Goal: Transaction & Acquisition: Book appointment/travel/reservation

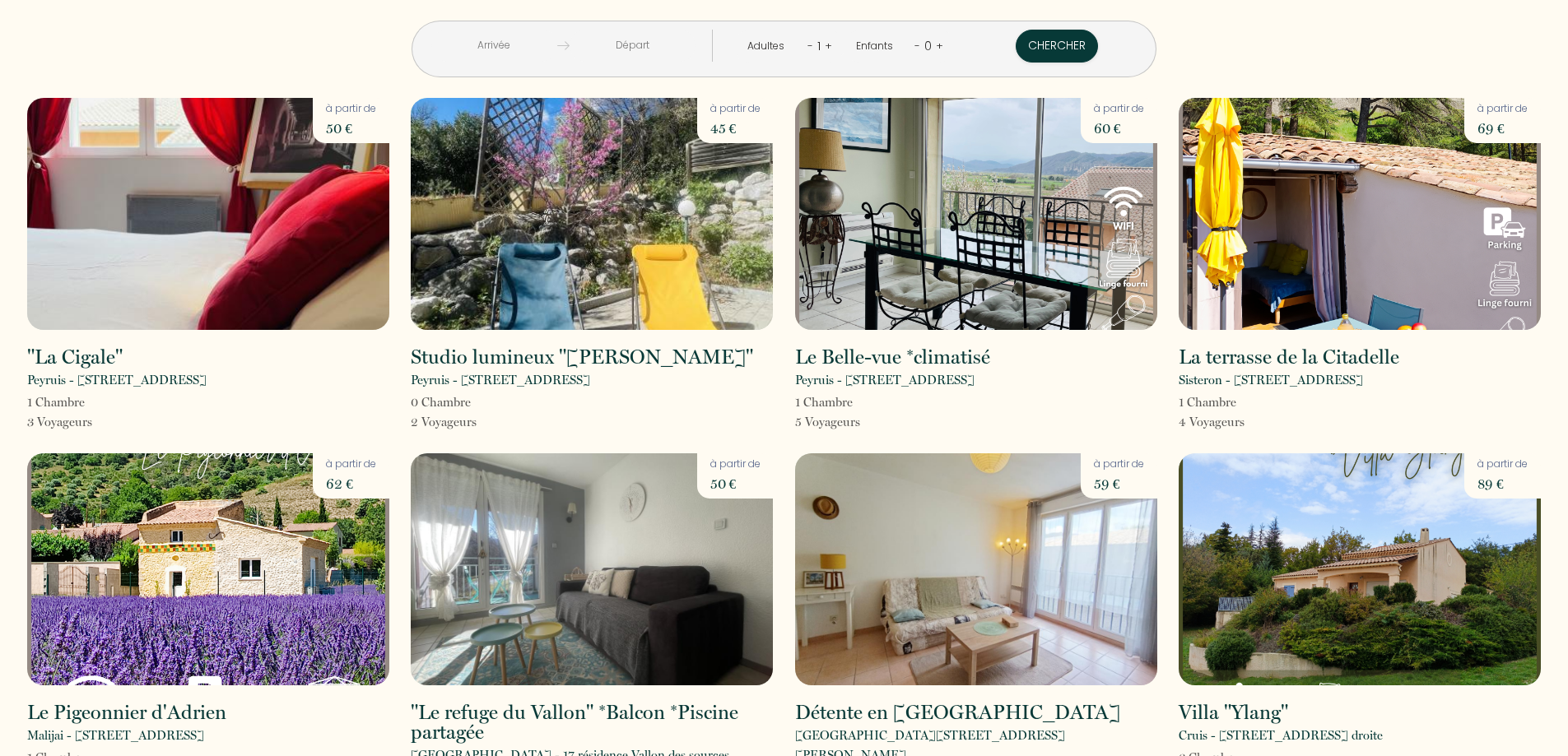
click at [540, 43] on input "text" at bounding box center [494, 45] width 126 height 32
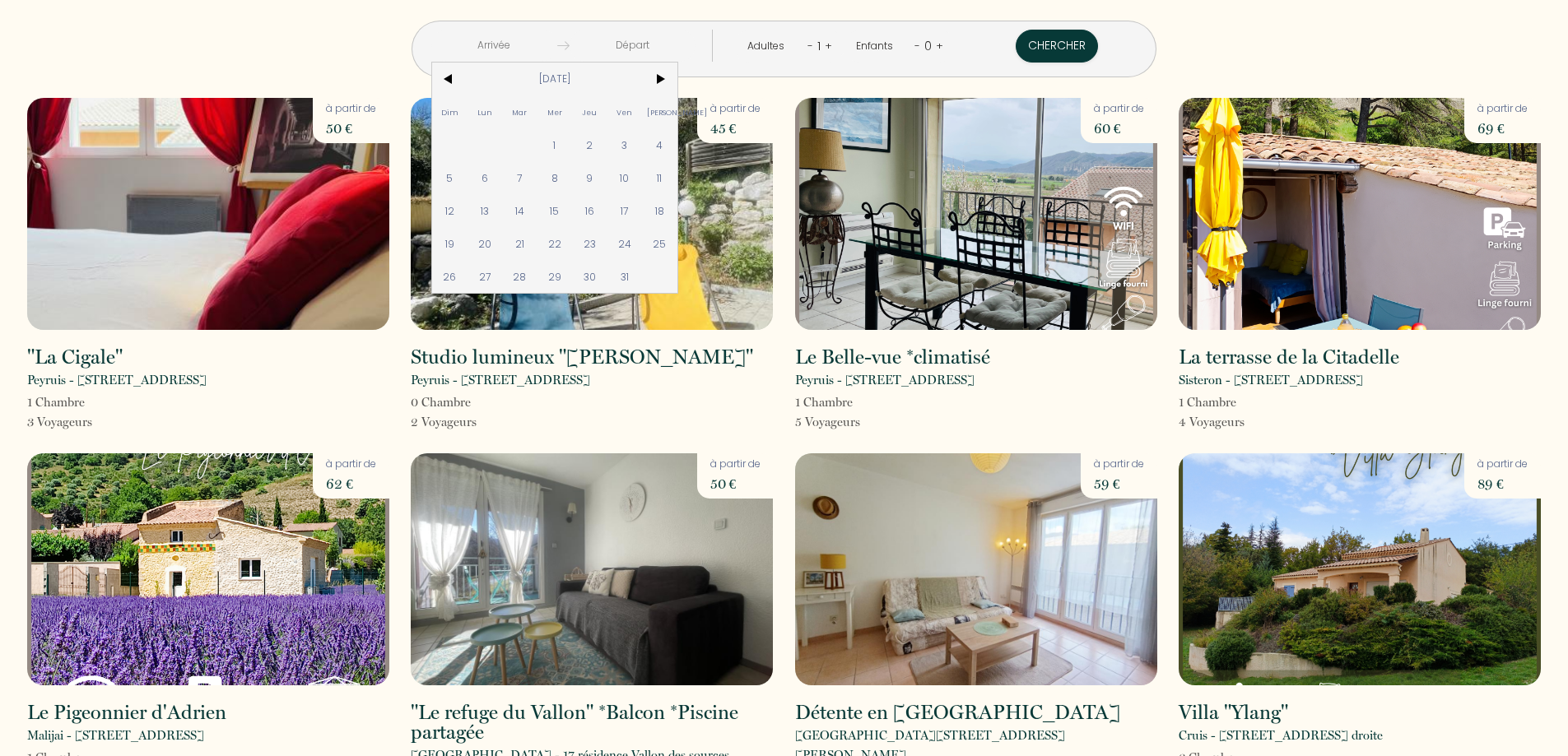
drag, startPoint x: 722, startPoint y: 171, endPoint x: 723, endPoint y: 222, distance: 51.0
click at [678, 172] on span "11" at bounding box center [659, 177] width 35 height 33
type input "Sam 11 Oct 2025"
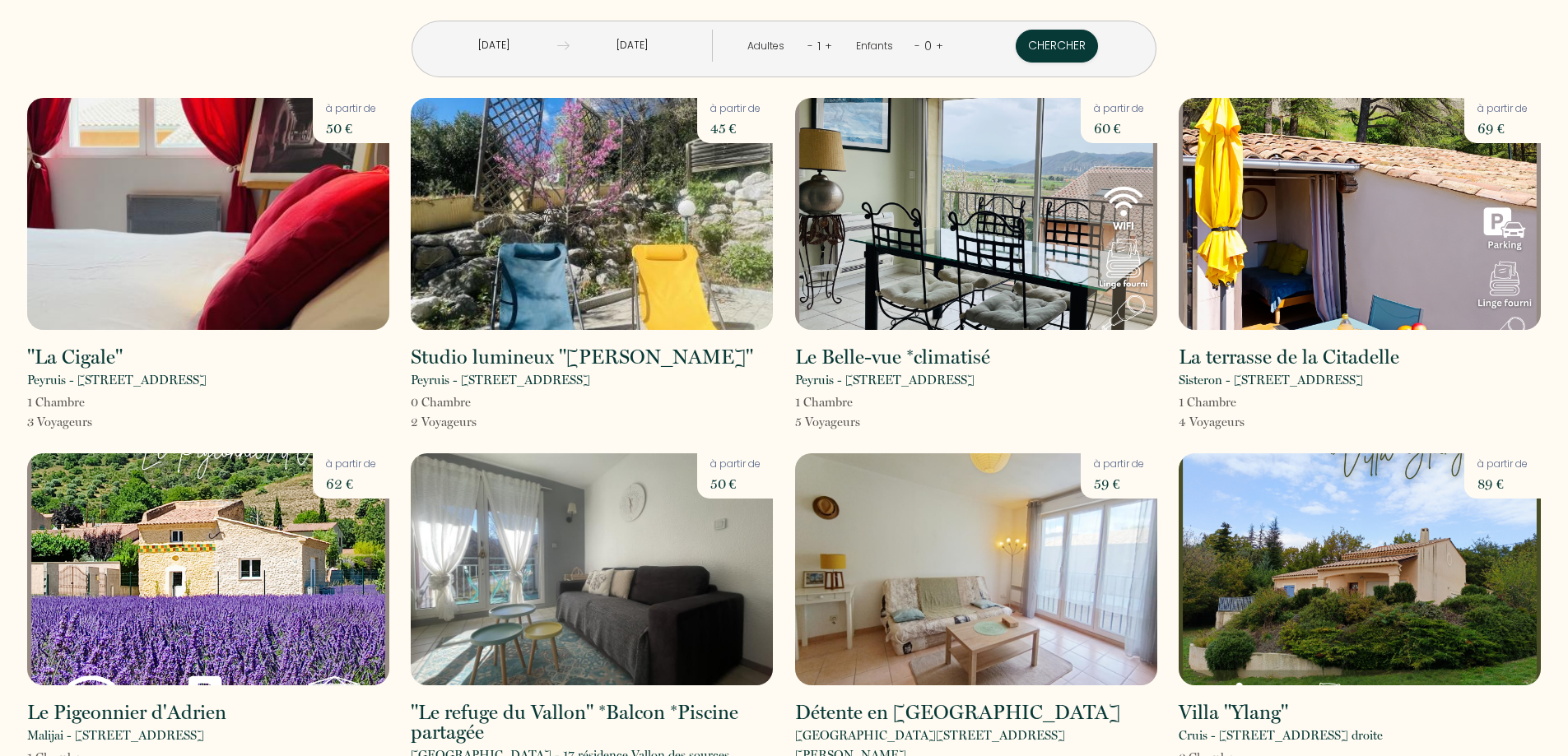
click at [675, 48] on input "Dim 12 Oct 2025" at bounding box center [632, 45] width 126 height 32
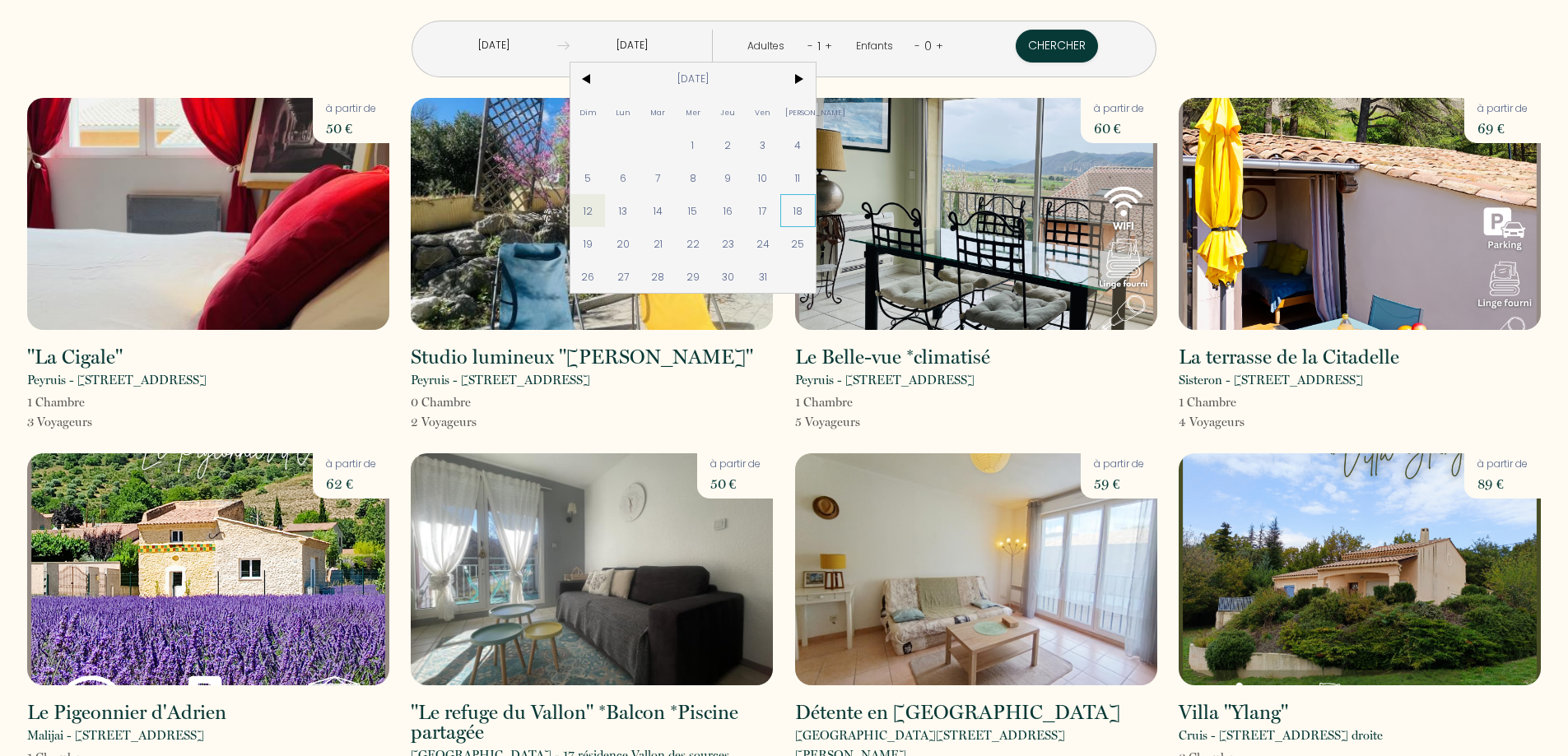
click at [815, 207] on span "18" at bounding box center [797, 211] width 35 height 33
type input "Sam 18 Oct 2025"
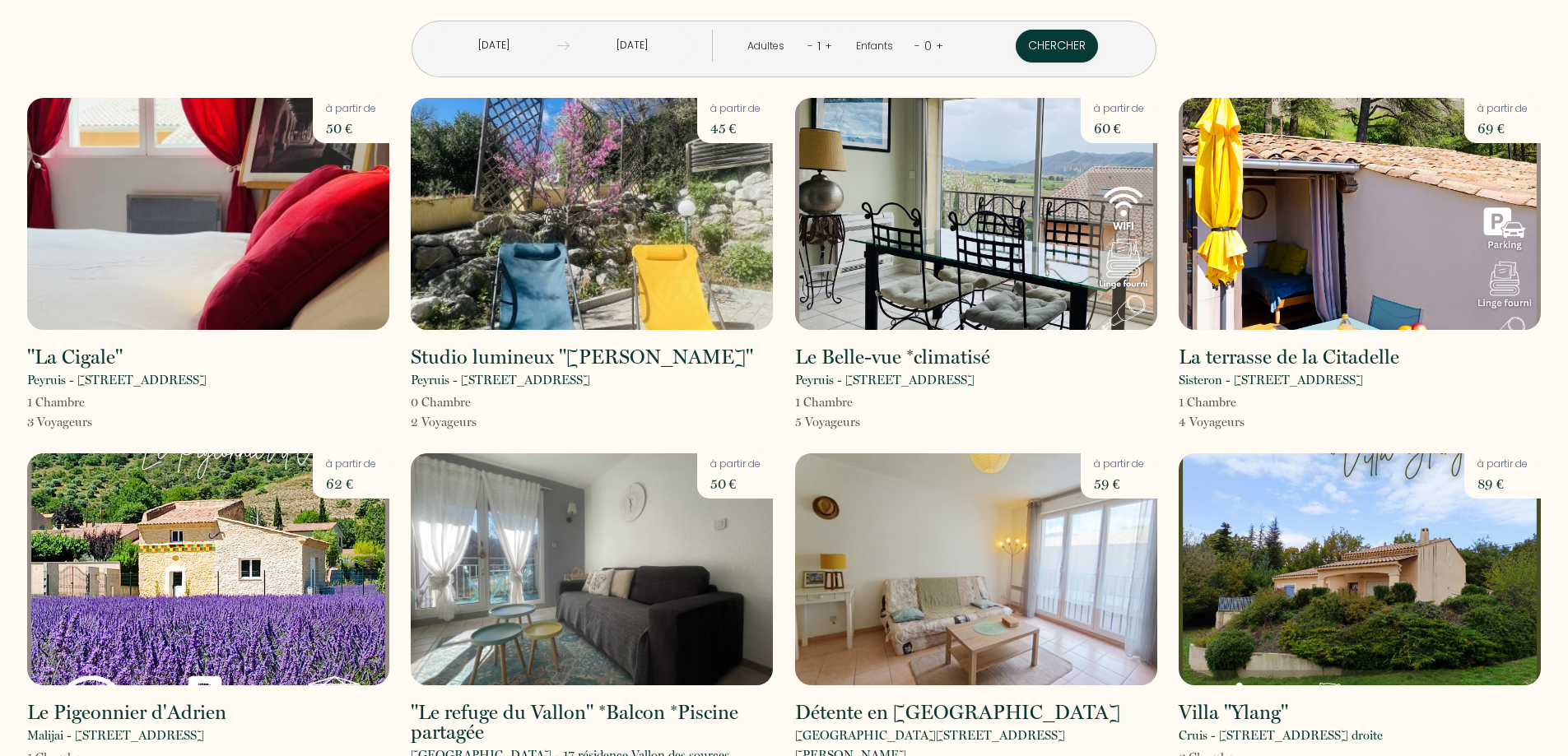
click at [824, 46] on link "+" at bounding box center [828, 45] width 7 height 15
click at [1018, 42] on button "Chercher" at bounding box center [1057, 46] width 82 height 33
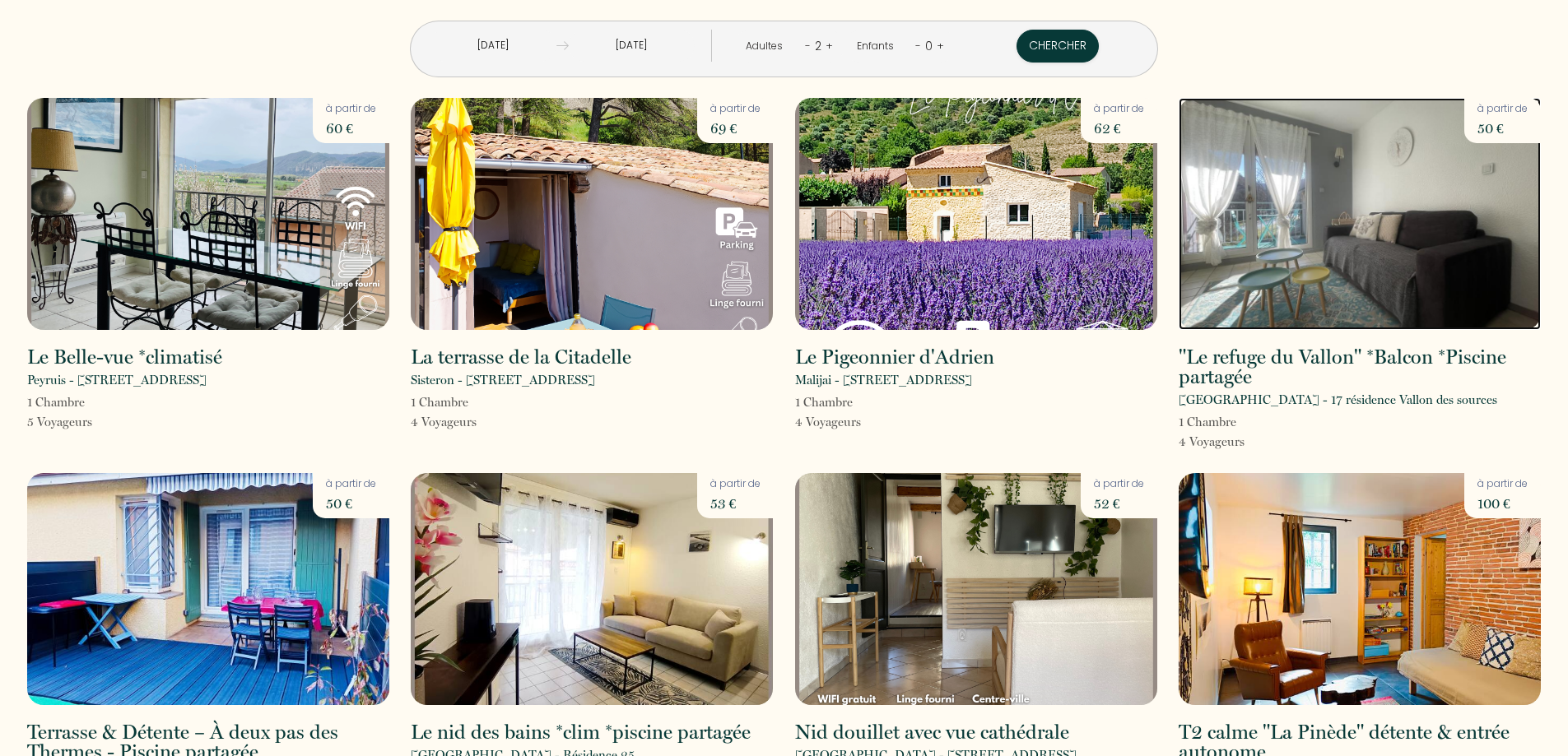
click at [1367, 198] on img at bounding box center [1359, 213] width 362 height 232
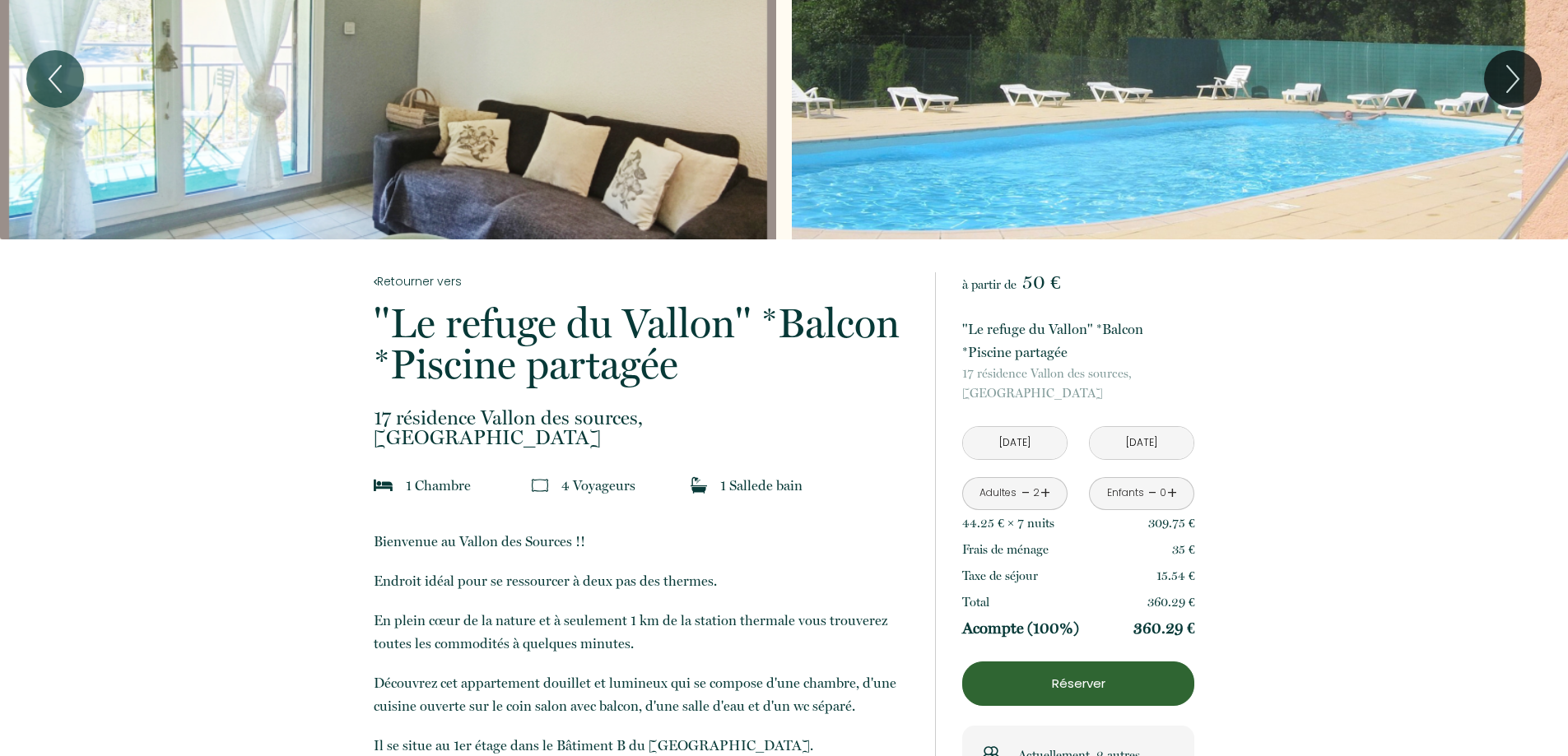
scroll to position [165, 0]
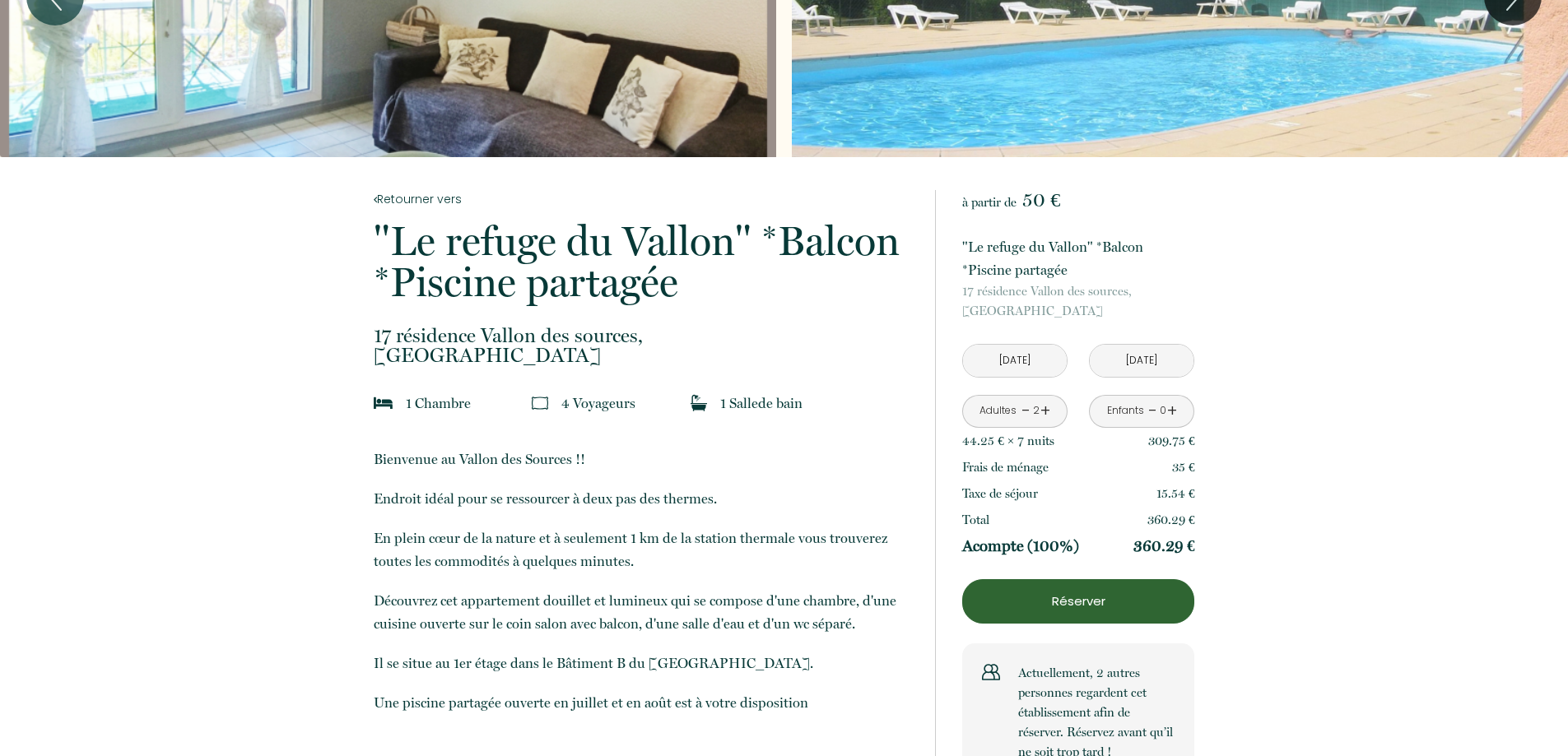
click at [1066, 604] on p "Réserver" at bounding box center [1079, 601] width 221 height 20
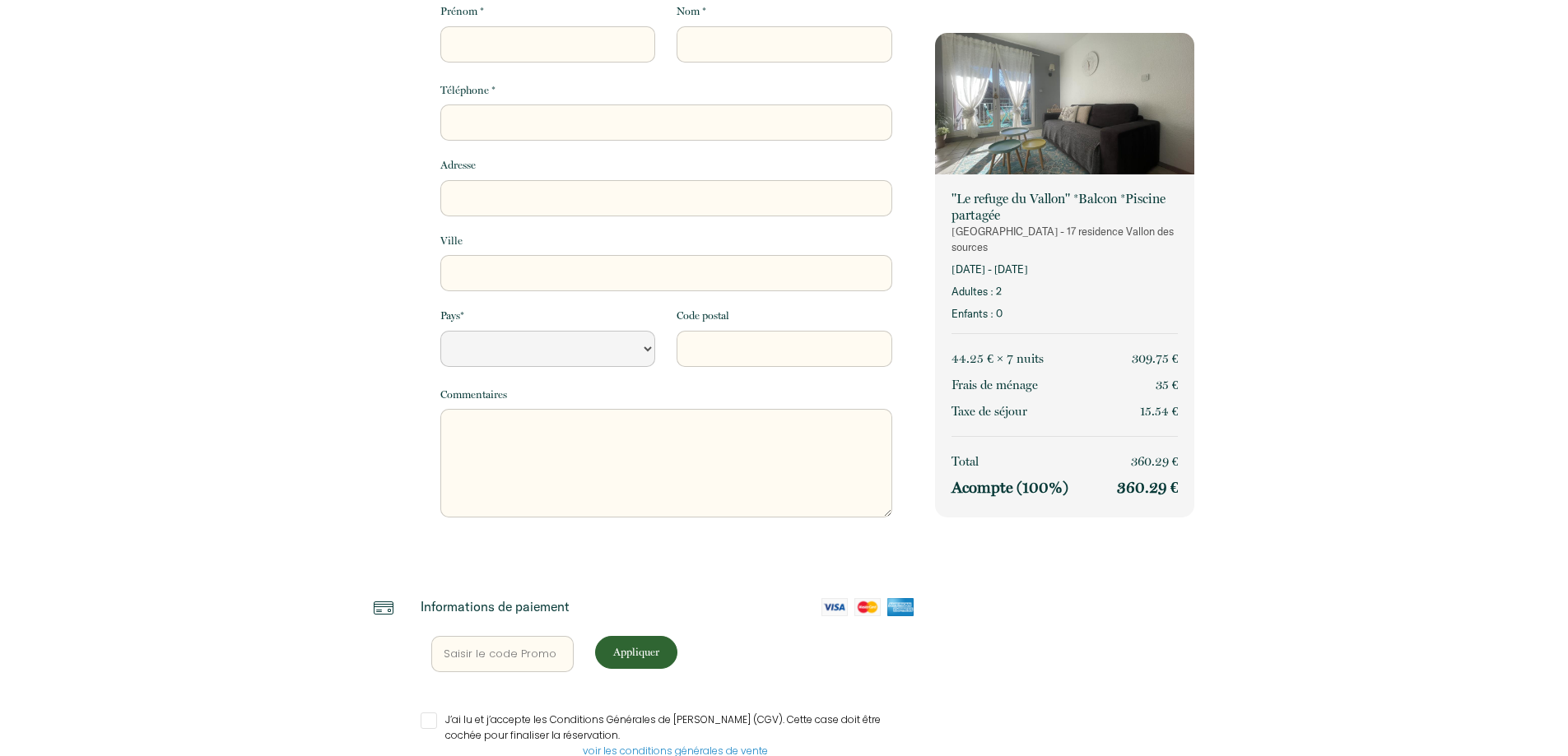
select select "Default select example"
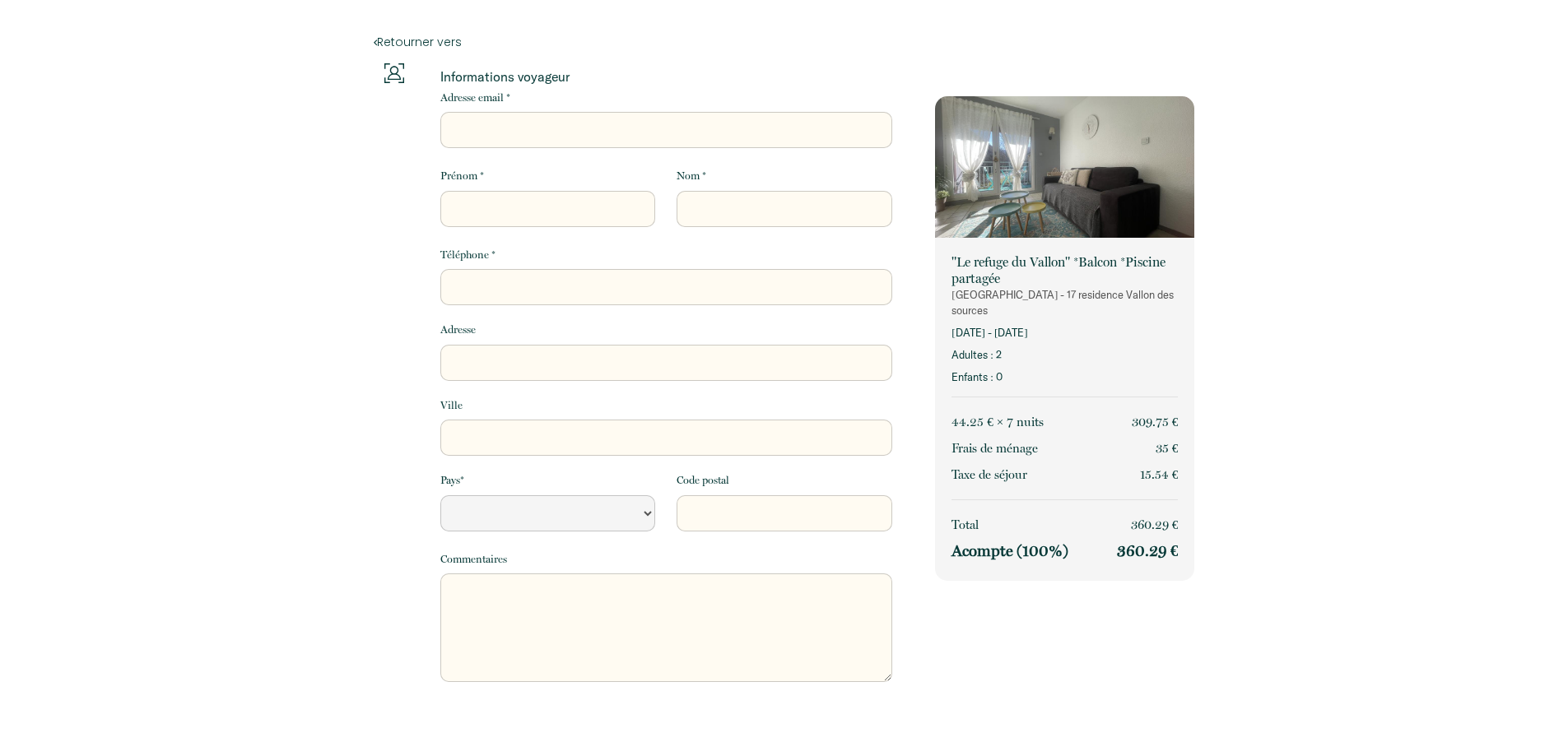
click at [523, 124] on input "Adresse email *" at bounding box center [666, 130] width 451 height 36
type input "[EMAIL_ADDRESS][DOMAIN_NAME]"
type input "Acterim"
type input "LG5"
type input "0770099479"
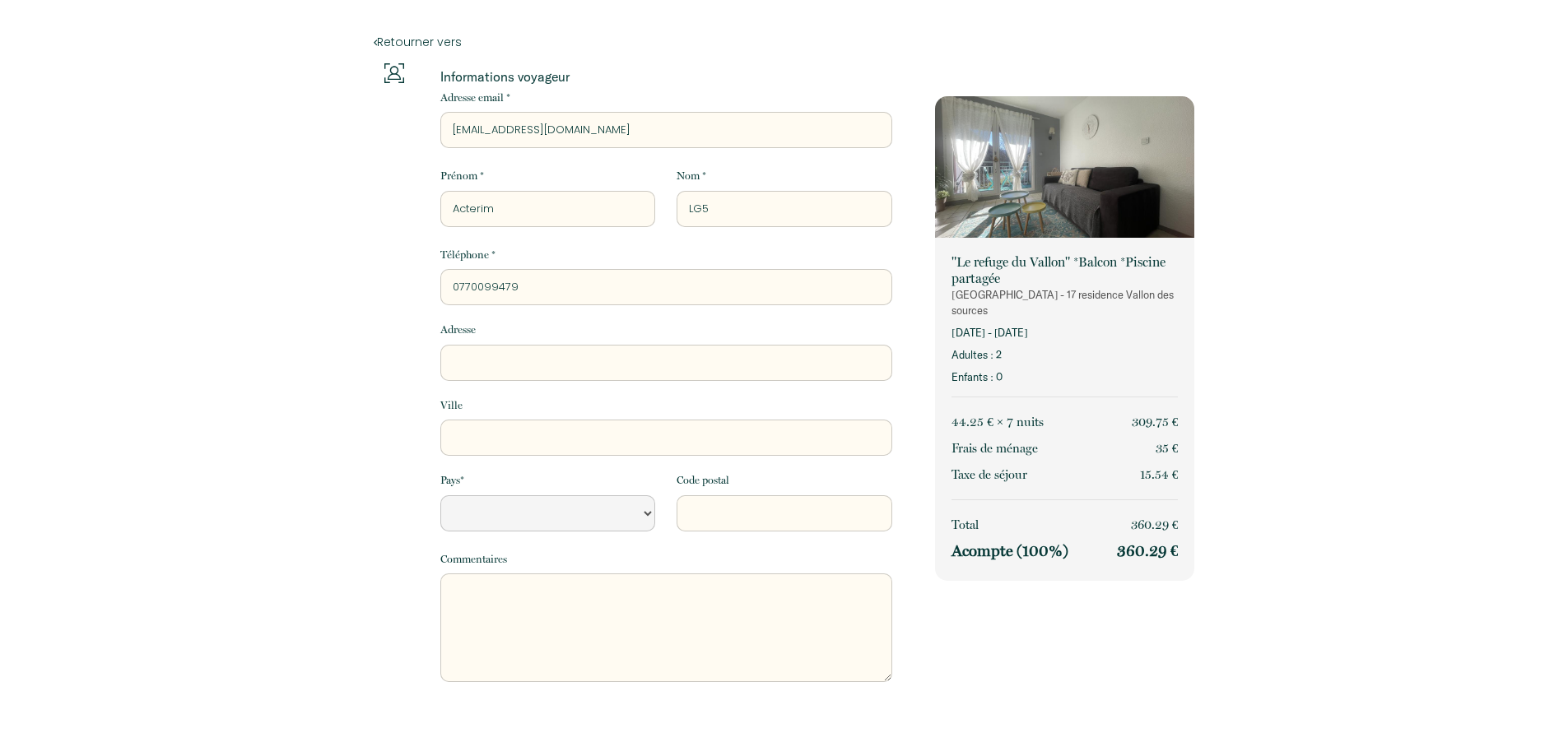
type input "[STREET_ADDRESS][PERSON_NAME]"
type input "[GEOGRAPHIC_DATA]"
select select "FR"
type input "35000"
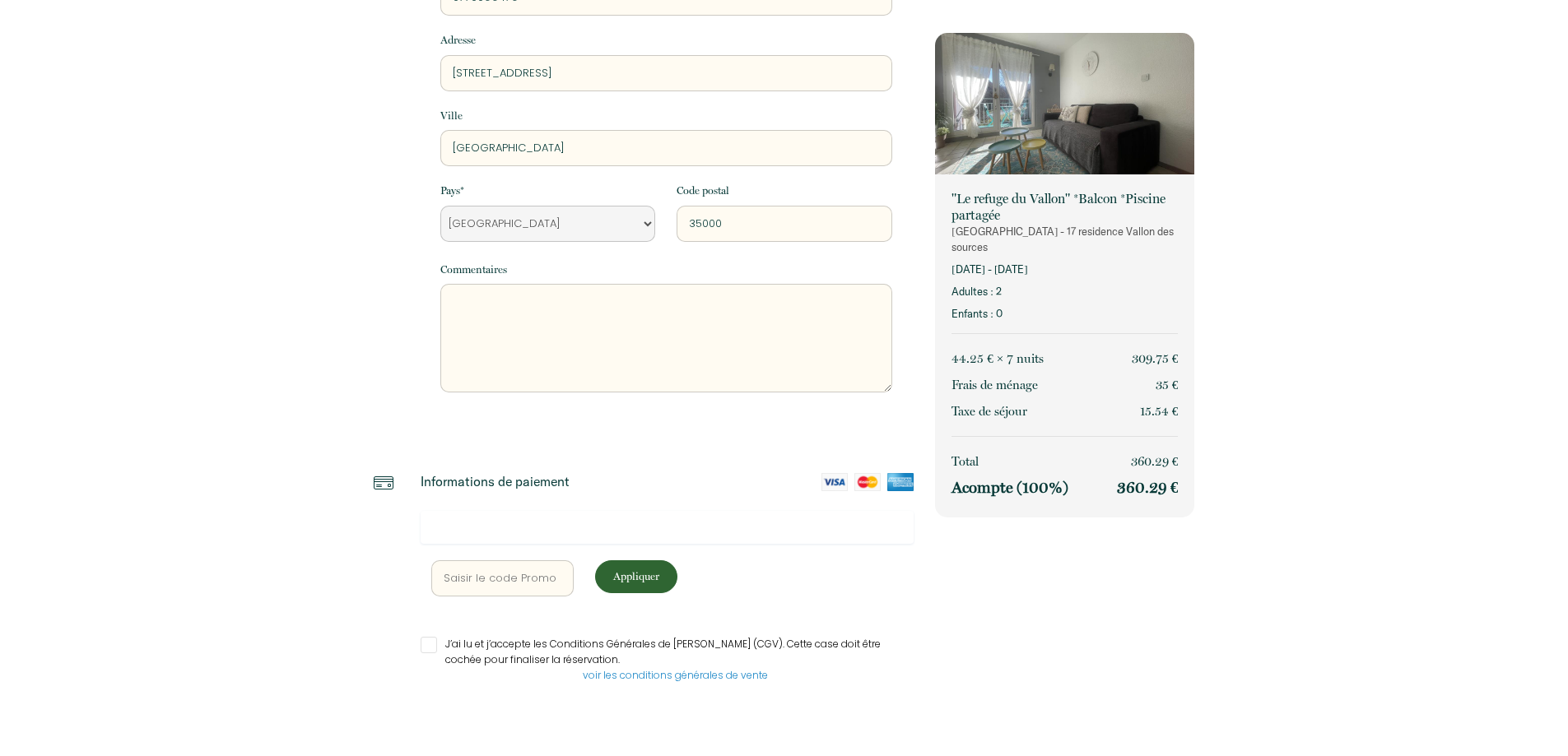
click at [494, 535] on div at bounding box center [668, 527] width 494 height 33
click at [635, 574] on p "Appliquer" at bounding box center [636, 575] width 71 height 15
click at [438, 642] on input "J’ai lu et j’accepte les Conditions Générales de Vente (CGV). Cette case doit ê…" at bounding box center [668, 645] width 494 height 16
checkbox input "true"
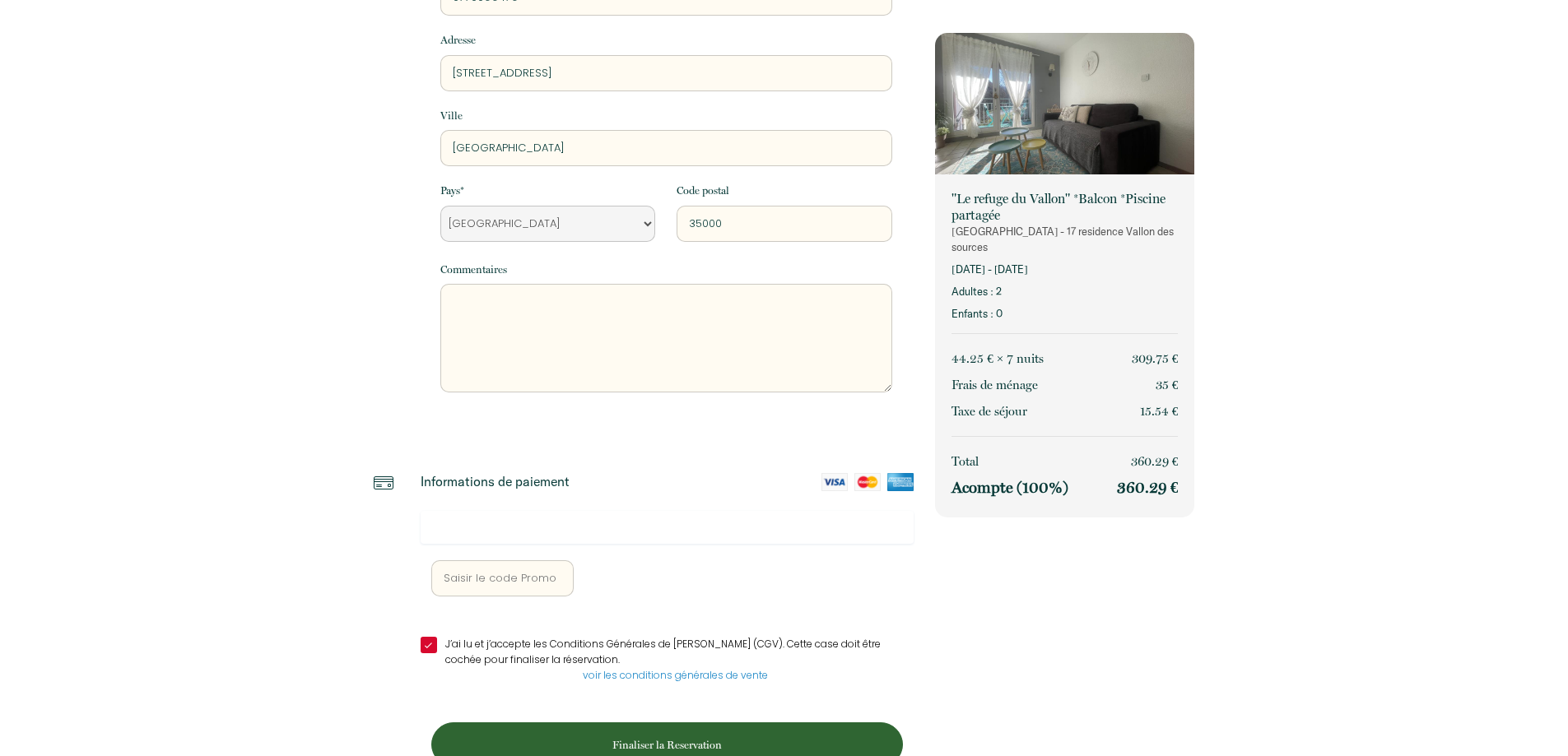
scroll to position [333, 0]
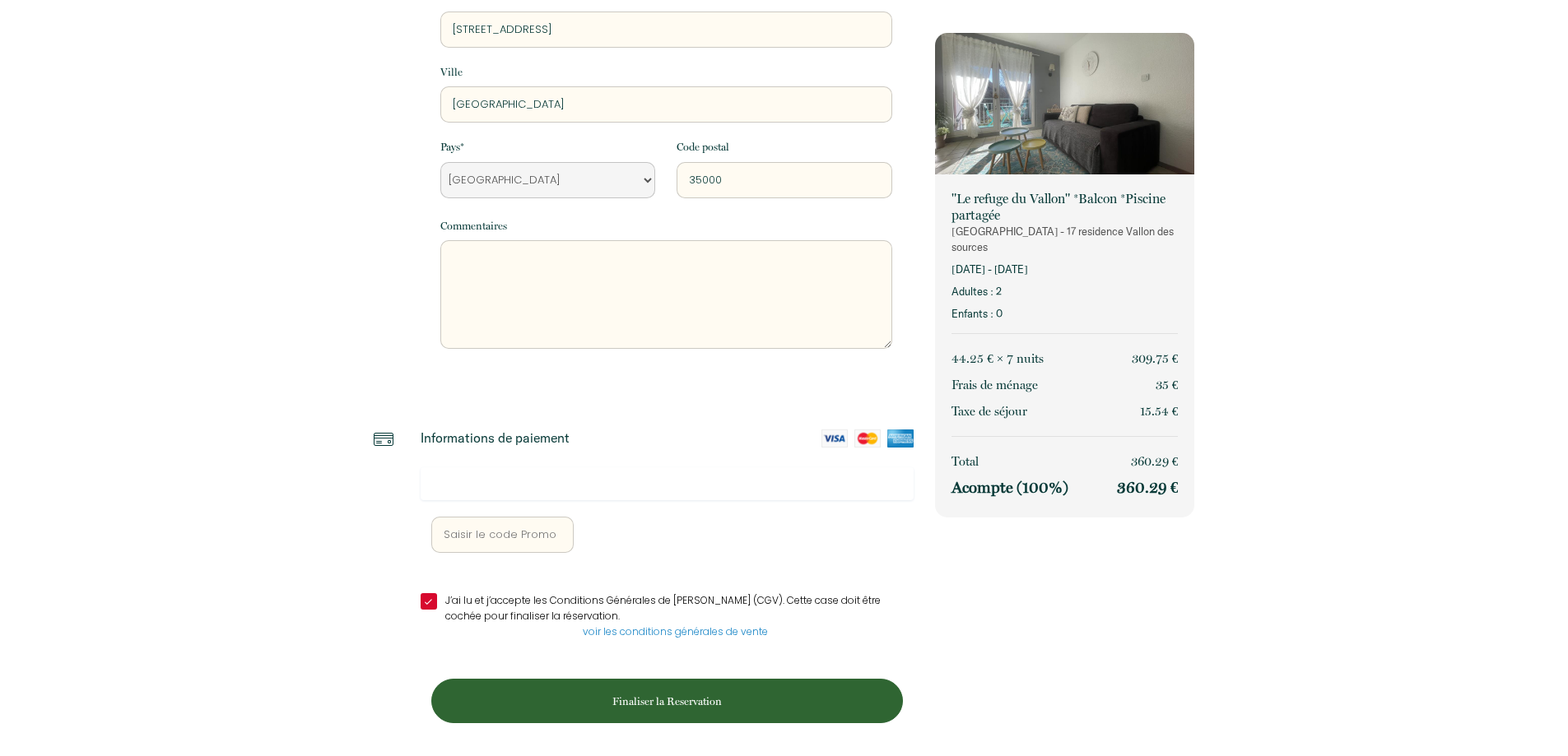
click at [640, 696] on p "Finaliser la Reservation" at bounding box center [667, 701] width 460 height 15
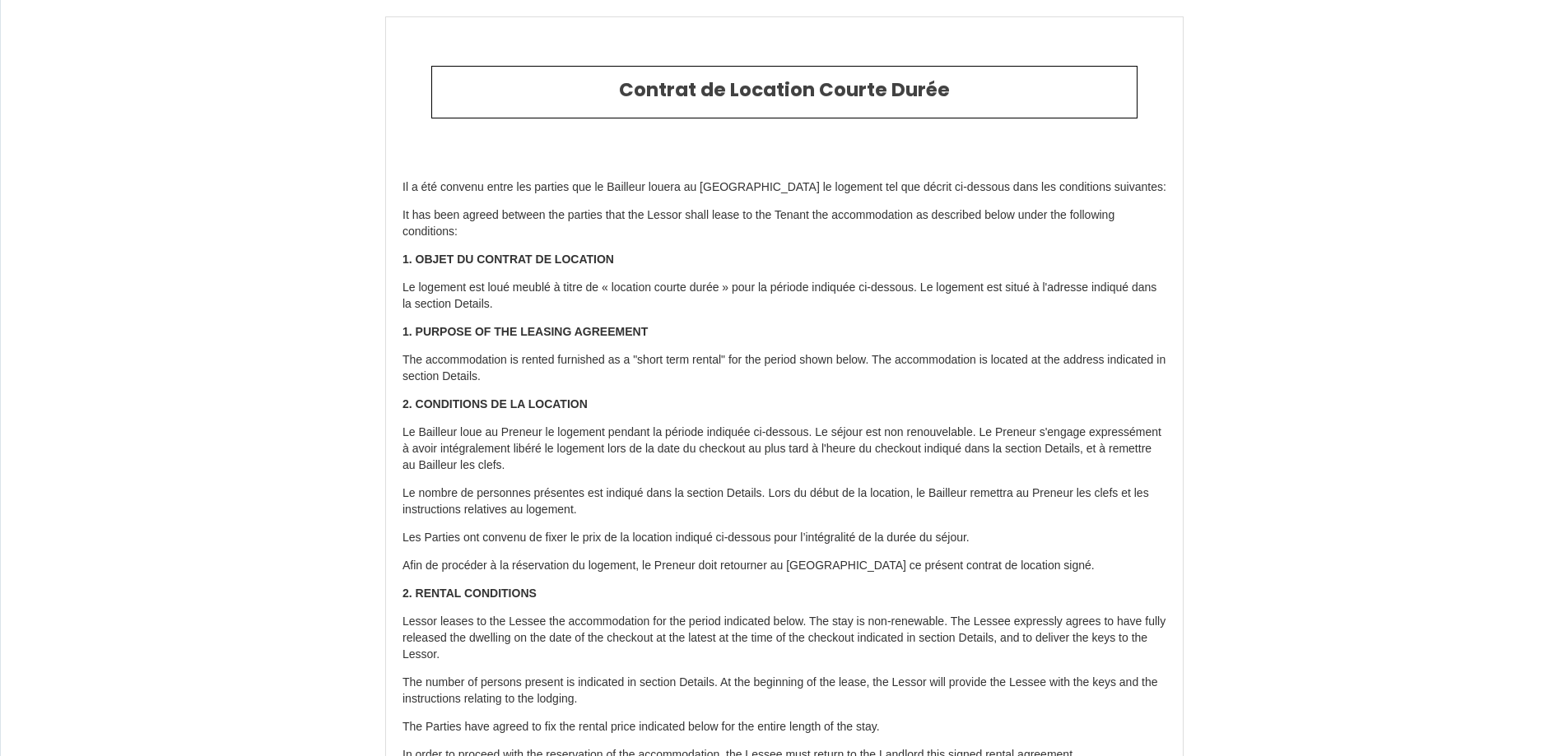
scroll to position [3118, 0]
